Goal: Use online tool/utility: Utilize a website feature to perform a specific function

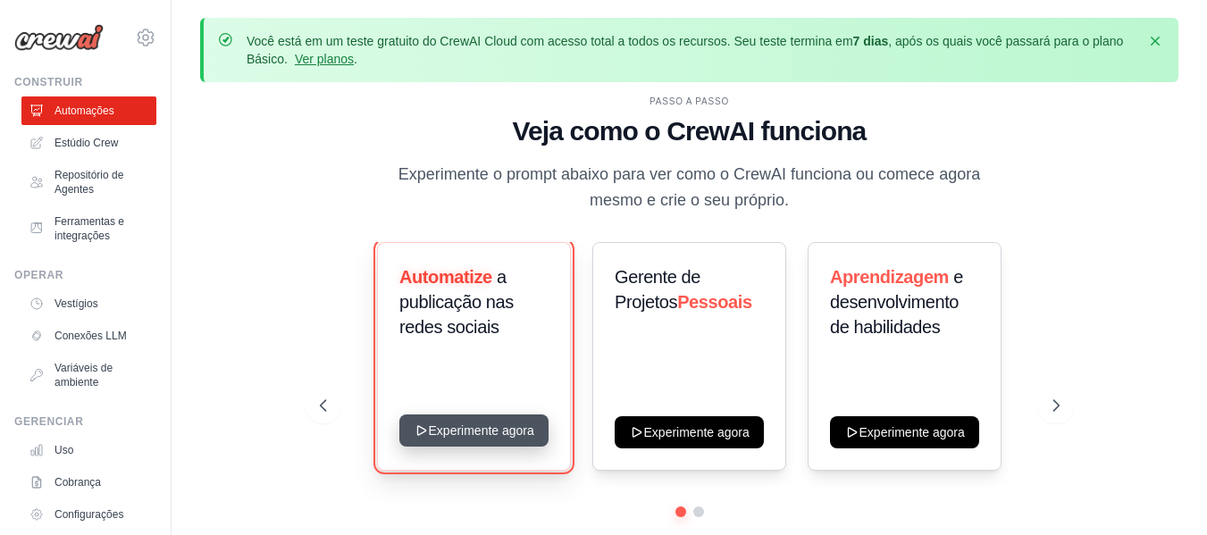
click at [502, 424] on button "Experimente agora" at bounding box center [473, 431] width 149 height 32
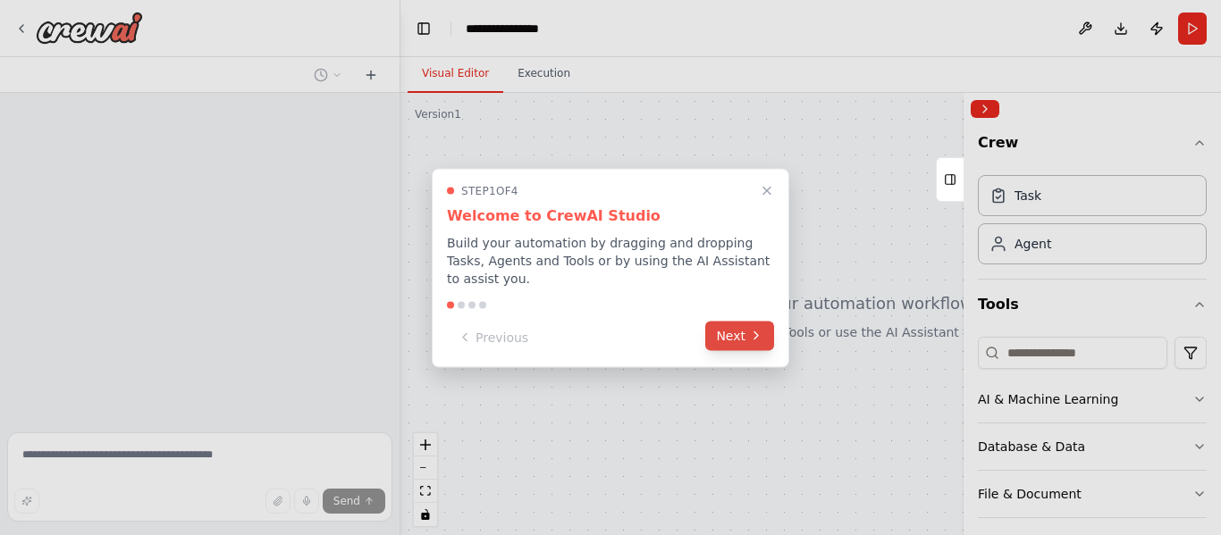
click at [738, 321] on button "Next" at bounding box center [739, 335] width 69 height 29
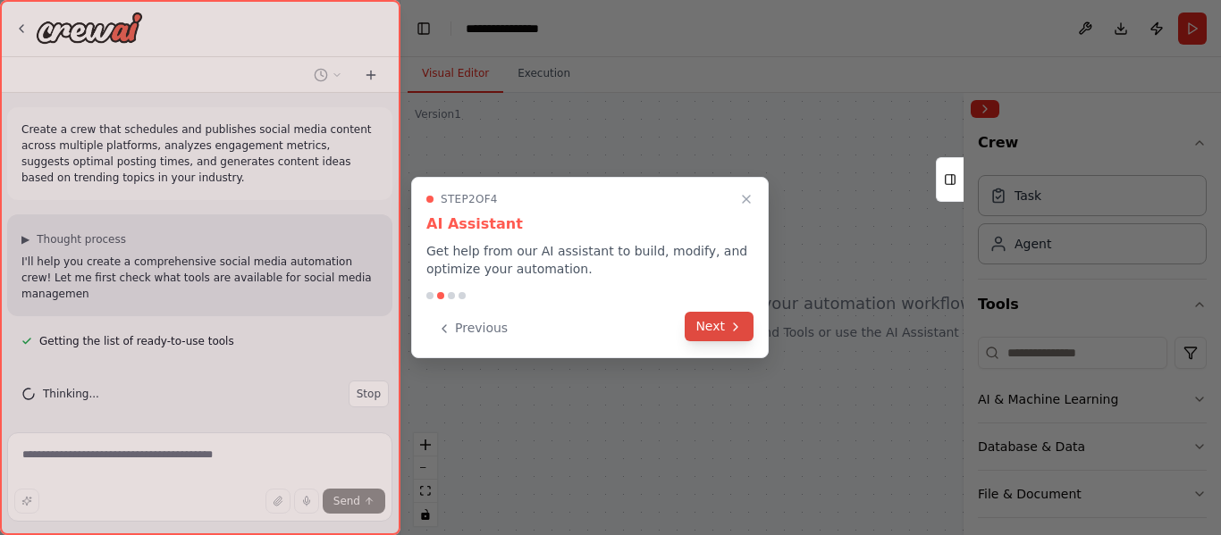
click at [732, 327] on icon at bounding box center [735, 327] width 14 height 14
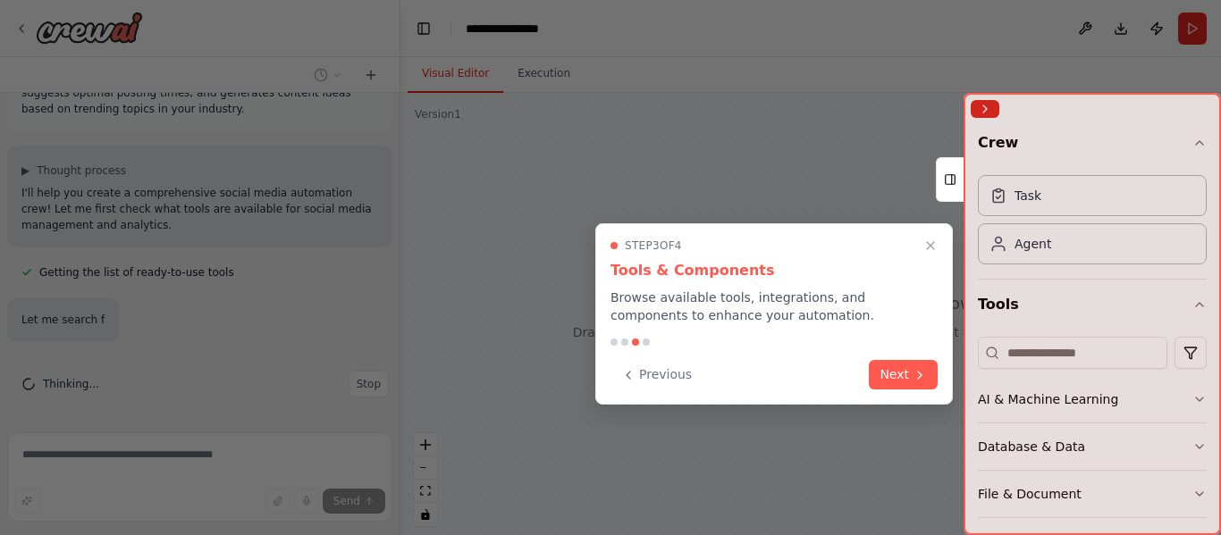
scroll to position [105, 0]
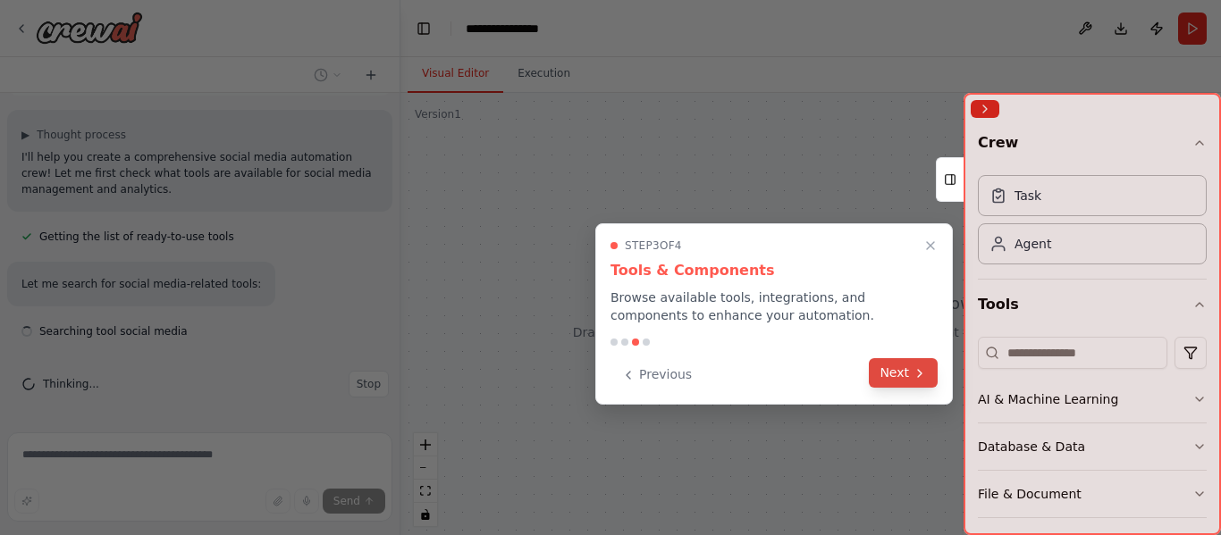
click at [896, 372] on button "Next" at bounding box center [903, 372] width 69 height 29
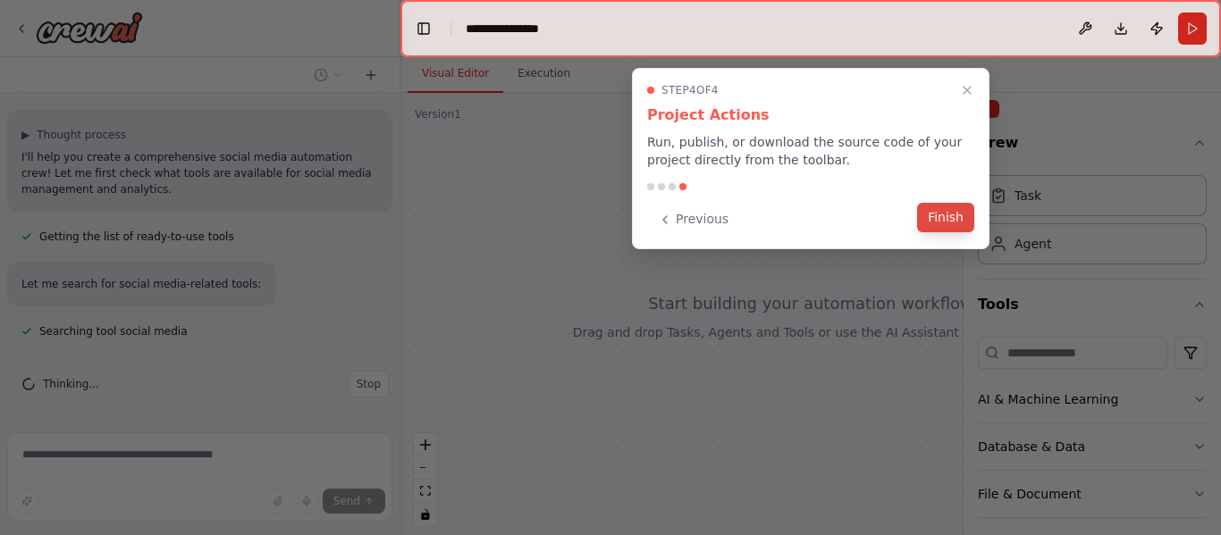
click at [936, 214] on button "Finish" at bounding box center [945, 217] width 57 height 29
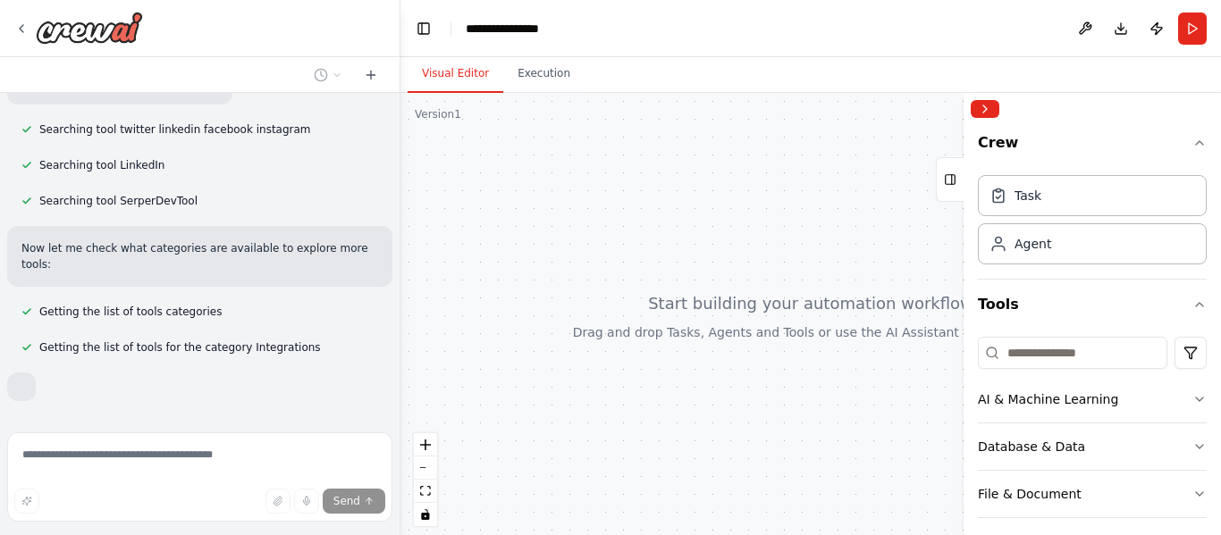
scroll to position [496, 0]
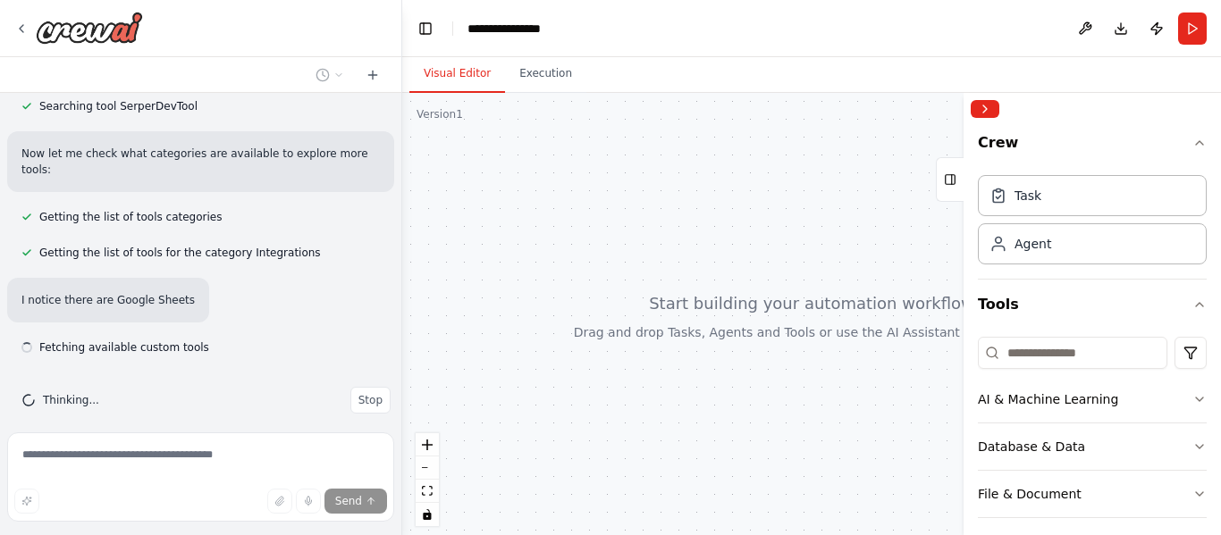
drag, startPoint x: 393, startPoint y: 300, endPoint x: 400, endPoint y: 156, distance: 144.1
click at [400, 156] on div "**********" at bounding box center [610, 267] width 1221 height 535
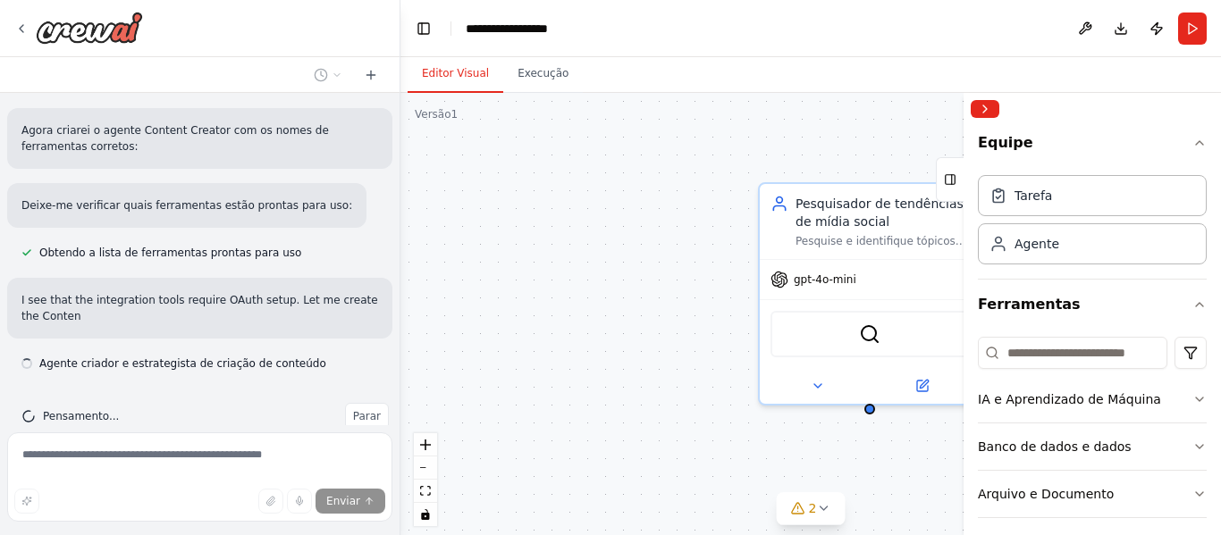
scroll to position [1195, 0]
